Goal: Information Seeking & Learning: Check status

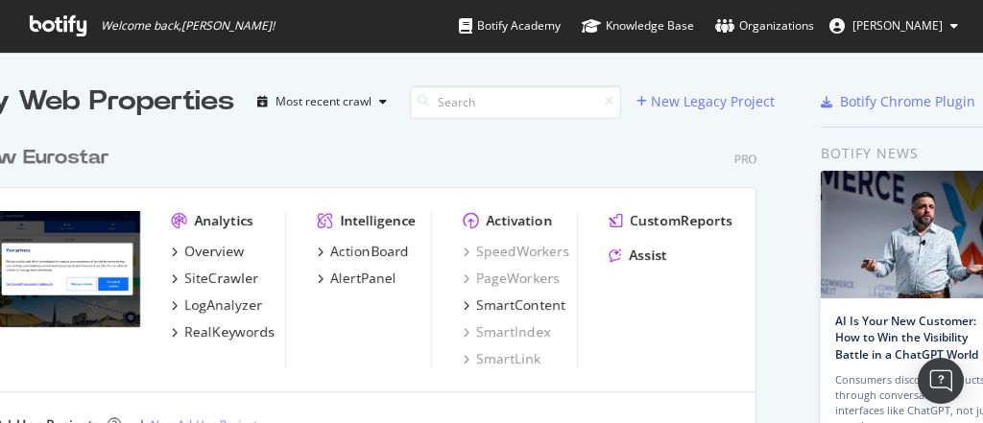
scroll to position [399, 959]
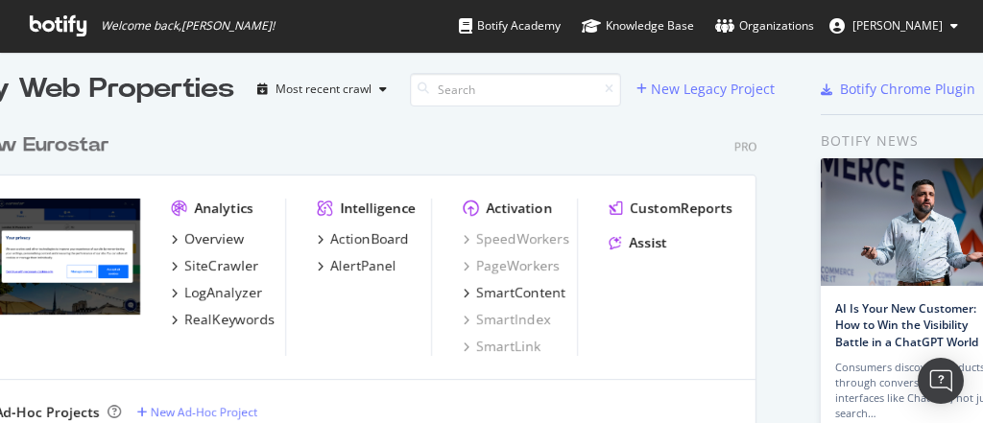
click at [60, 154] on div "New Eurostar" at bounding box center [39, 146] width 139 height 28
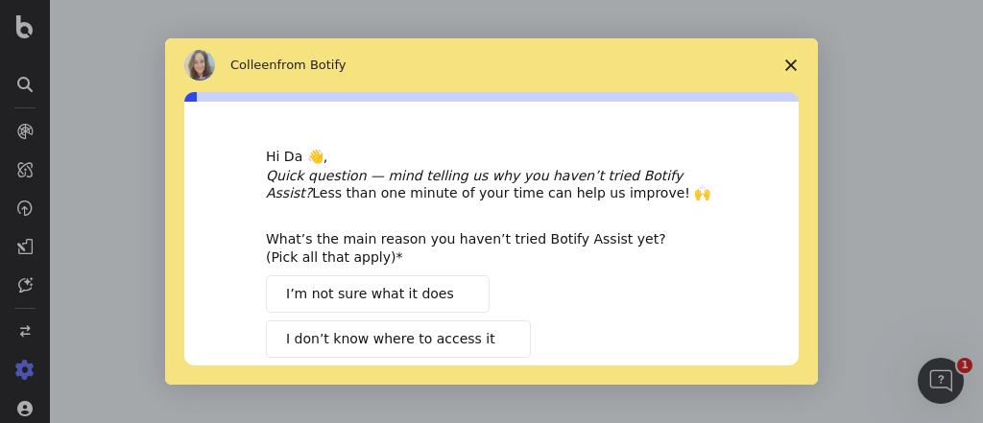
click at [783, 65] on span "Close survey" at bounding box center [791, 65] width 54 height 54
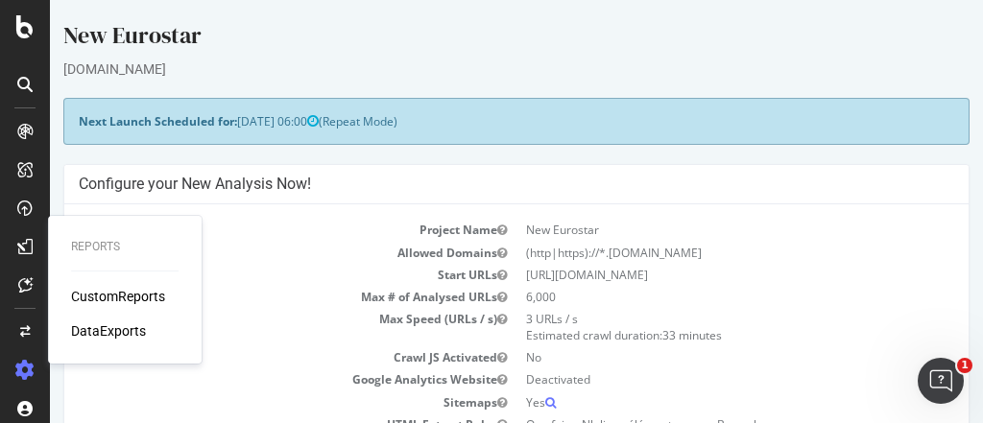
click at [101, 290] on div "CustomReports" at bounding box center [118, 296] width 94 height 19
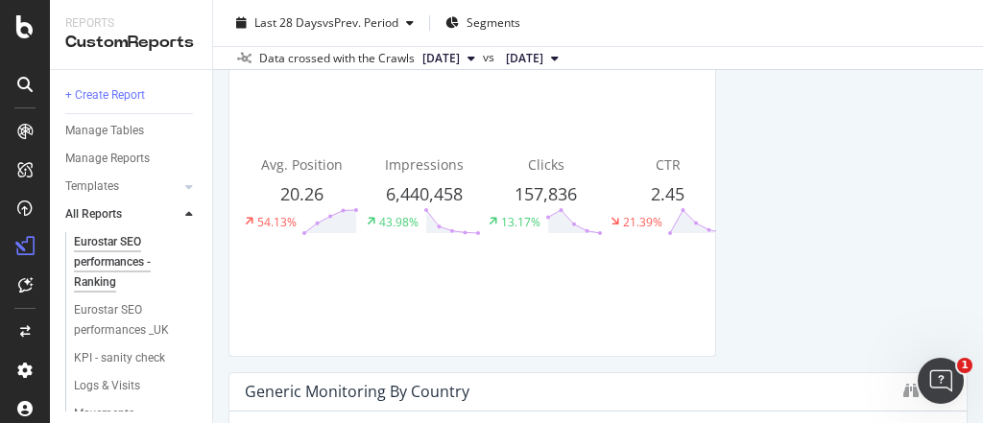
scroll to position [307, 0]
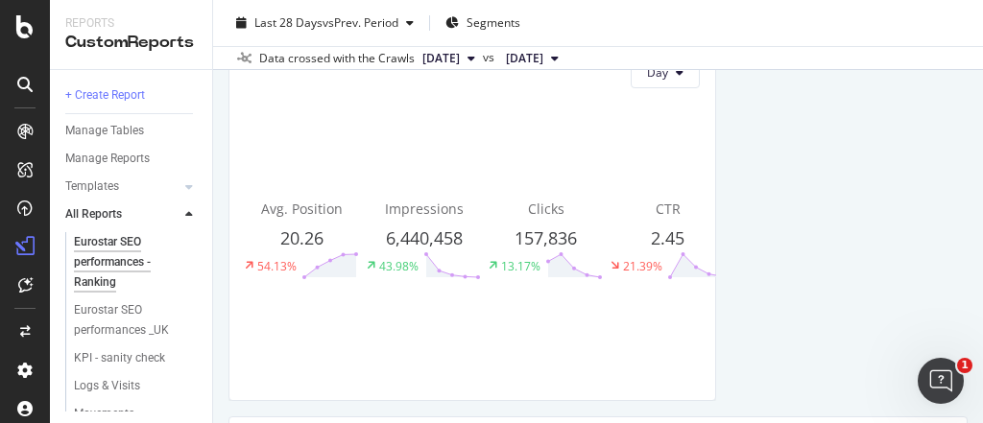
drag, startPoint x: 457, startPoint y: 59, endPoint x: 726, endPoint y: 173, distance: 292.1
click at [726, 173] on div "Eurostar SEO performances - Ranking Eurostar SEO performances - Ranking New Eur…" at bounding box center [598, 211] width 770 height 423
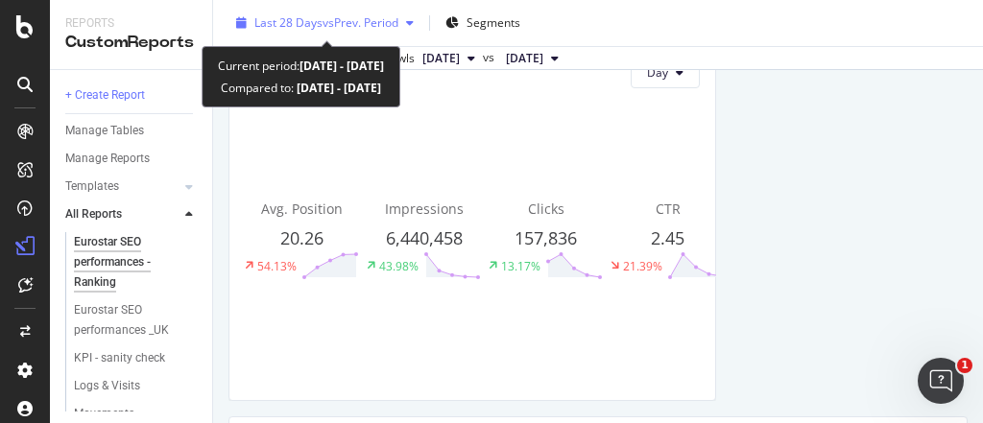
click at [333, 19] on span "vs Prev. Period" at bounding box center [361, 22] width 76 height 16
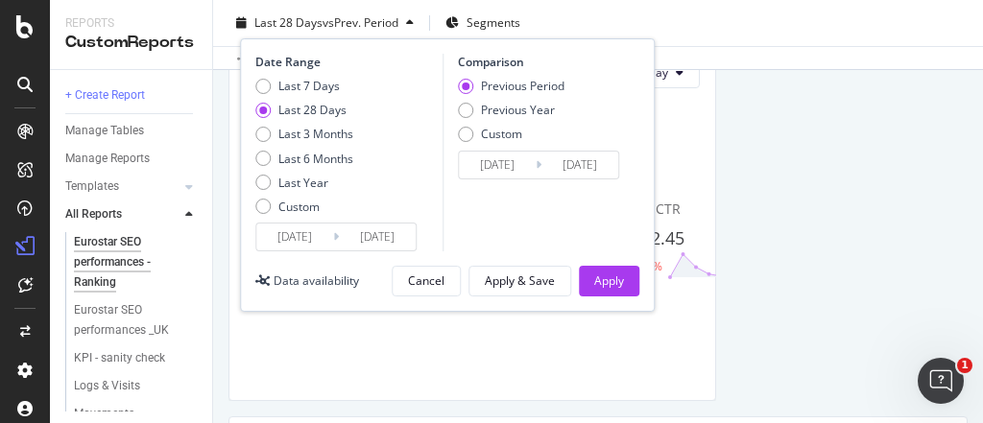
click at [307, 224] on input "[DATE]" at bounding box center [294, 237] width 77 height 27
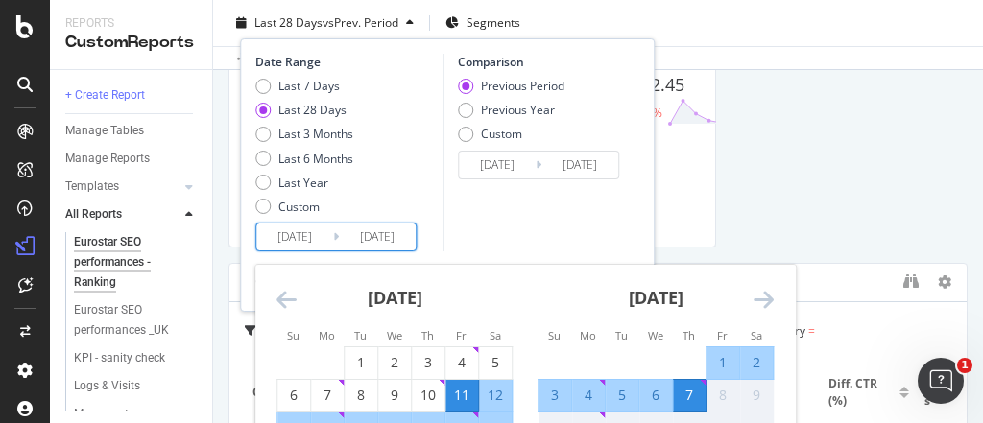
scroll to position [538, 0]
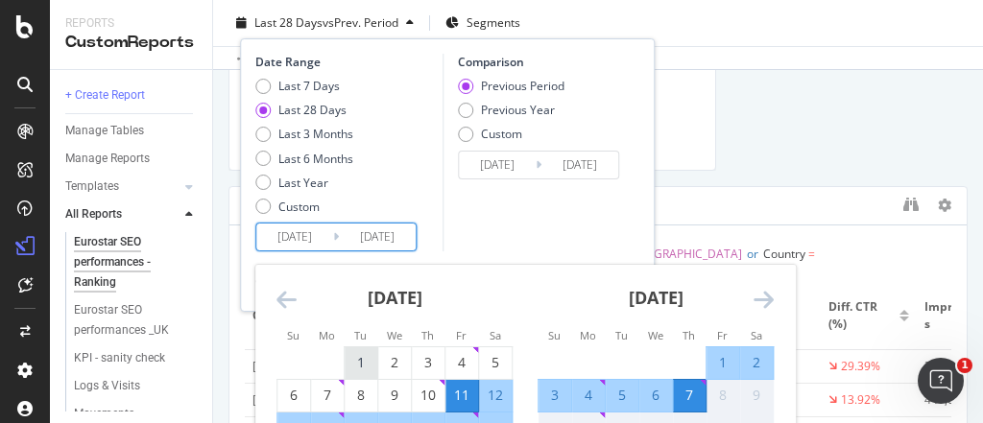
click at [367, 363] on div "1" at bounding box center [361, 362] width 33 height 19
type input "[DATE]"
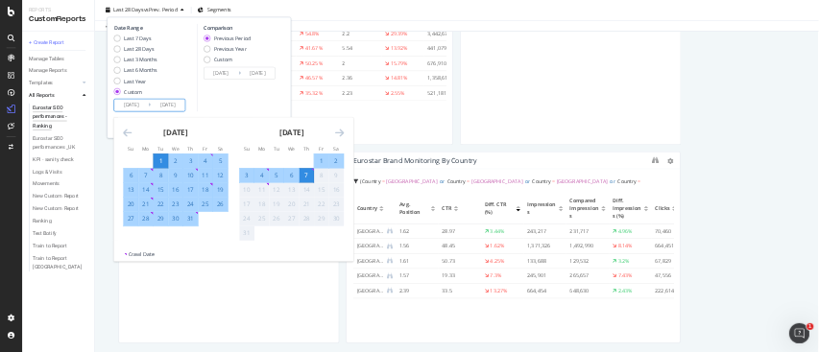
scroll to position [670, 0]
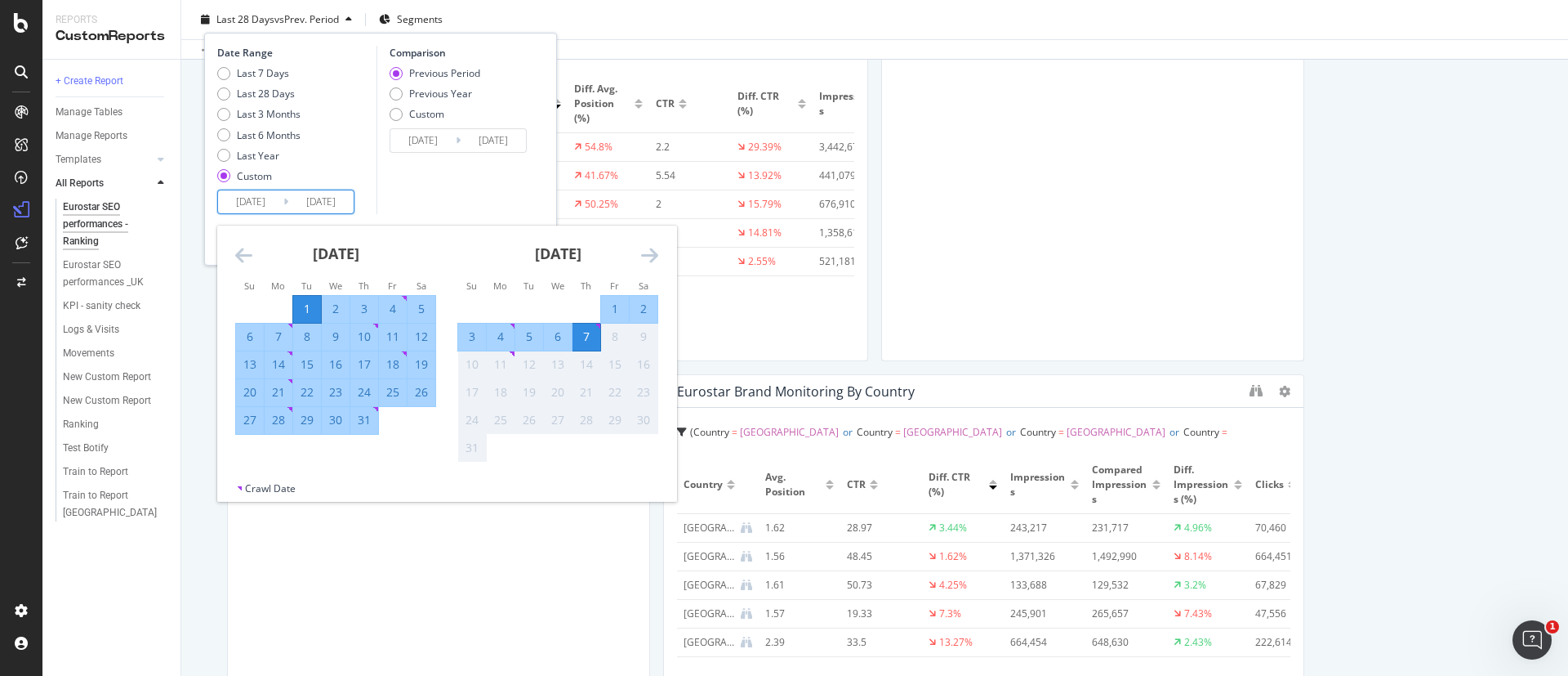
click at [362, 359] on div "31" at bounding box center [364, 420] width 28 height 16
type input "[DATE]"
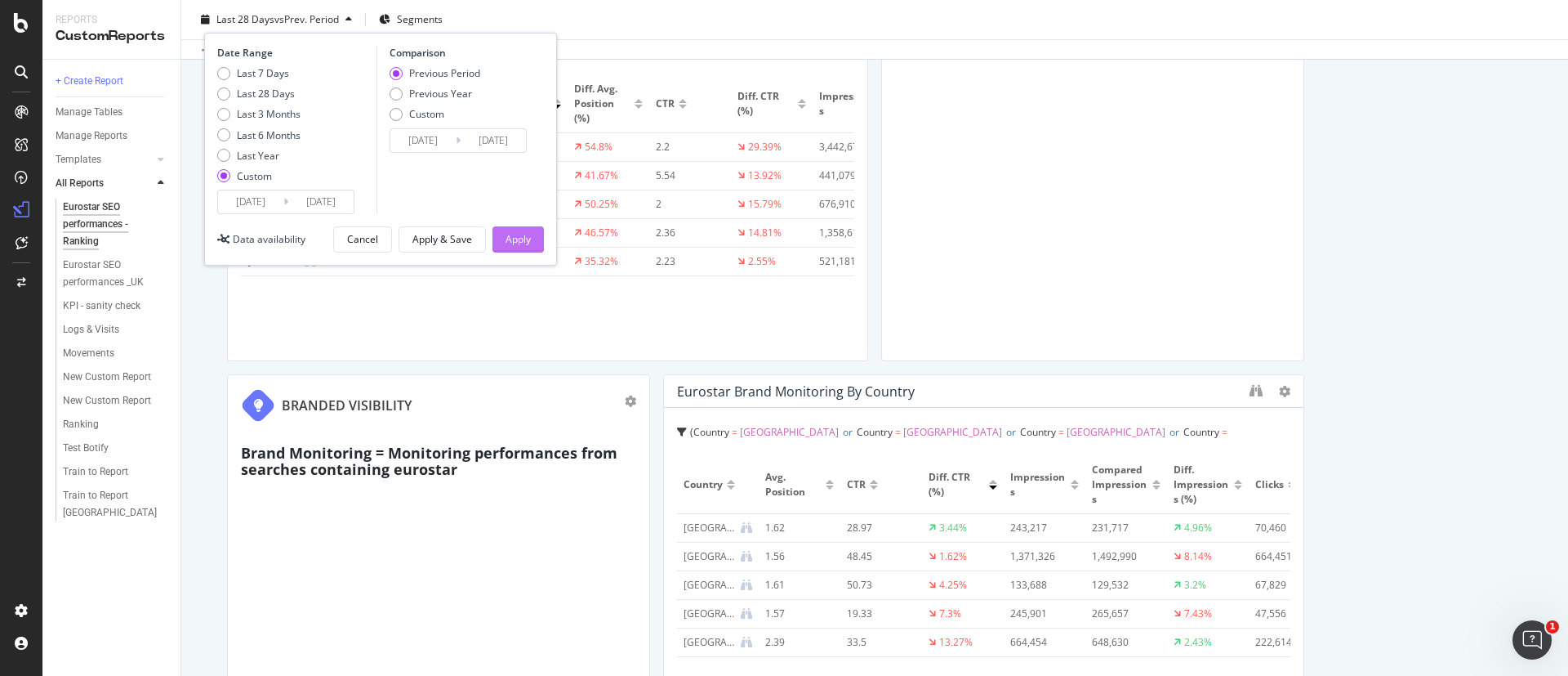
click at [505, 228] on div "Apply" at bounding box center [518, 239] width 26 height 25
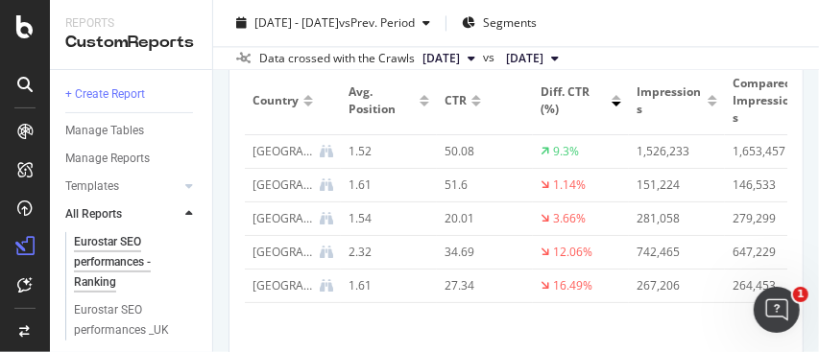
scroll to position [1472, 0]
